Goal: Transaction & Acquisition: Book appointment/travel/reservation

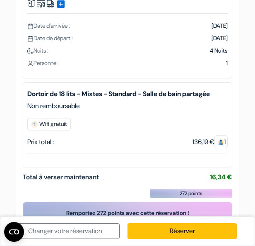
scroll to position [109, 0]
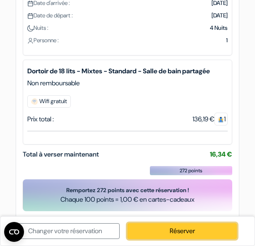
click at [143, 229] on link "Réserver" at bounding box center [182, 231] width 109 height 16
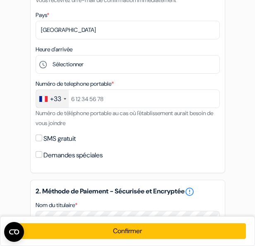
scroll to position [163, 0]
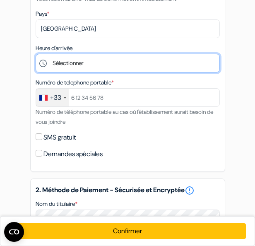
click at [109, 68] on select "Sélectionner 1:00 2:00 3:00 4:00 5:00 6:00 7:00 8:00 9:00 10:00 11:00 12:00 13:…" at bounding box center [128, 63] width 184 height 19
select select "4"
click at [36, 55] on select "Sélectionner 1:00 2:00 3:00 4:00 5:00 6:00 7:00 8:00 9:00 10:00 11:00 12:00 13:…" at bounding box center [128, 63] width 184 height 19
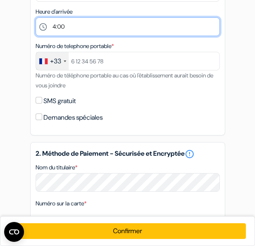
scroll to position [200, 0]
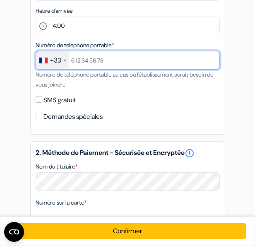
click at [107, 58] on input "text" at bounding box center [128, 60] width 184 height 19
type input "0650599746"
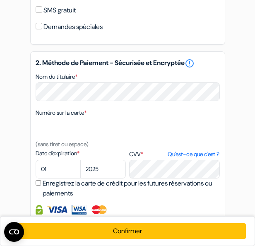
scroll to position [291, 0]
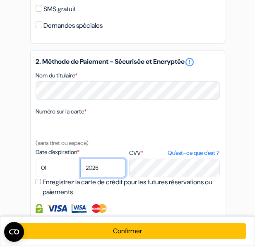
click at [95, 171] on select "2025 2026 2027 2028 2029 2030 2031 2032 2033 2034 2035 2036 2037 2038 2039 2040…" at bounding box center [103, 168] width 46 height 19
select select "2030"
click at [80, 160] on select "2025 2026 2027 2028 2029 2030 2031 2032 2033 2034 2035 2036 2037 2038 2039 2040…" at bounding box center [103, 168] width 46 height 19
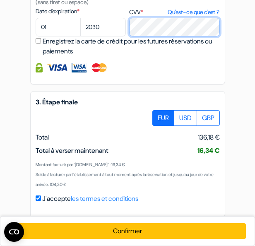
scroll to position [442, 0]
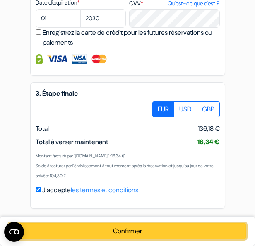
click at [145, 233] on button "Confirmer Loading..." at bounding box center [127, 231] width 237 height 16
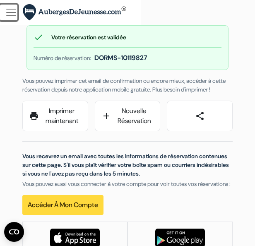
click at [16, 16] on span "button" at bounding box center [11, 12] width 12 height 12
click at [68, 12] on img at bounding box center [75, 12] width 104 height 17
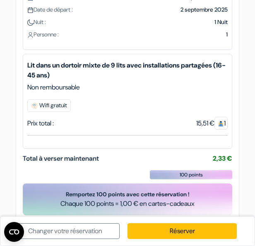
scroll to position [119, 0]
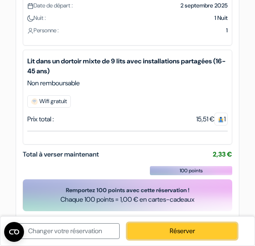
click at [162, 228] on link "Réserver" at bounding box center [182, 231] width 109 height 16
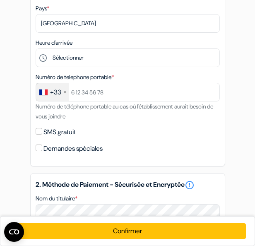
scroll to position [171, 0]
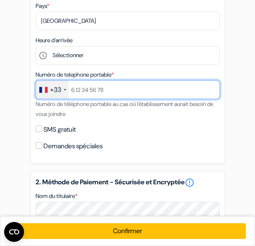
click at [98, 99] on input "text" at bounding box center [128, 89] width 184 height 19
type input "0650599746"
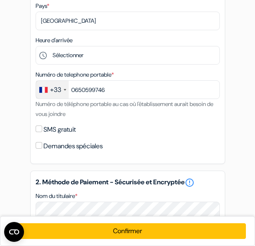
select select "2030"
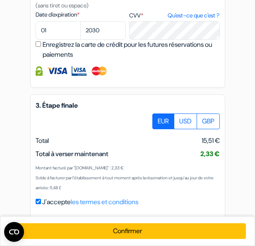
scroll to position [442, 0]
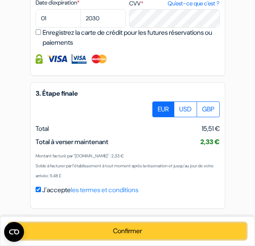
click at [147, 231] on button "Confirmer Loading..." at bounding box center [127, 231] width 237 height 16
